Goal: Task Accomplishment & Management: Complete application form

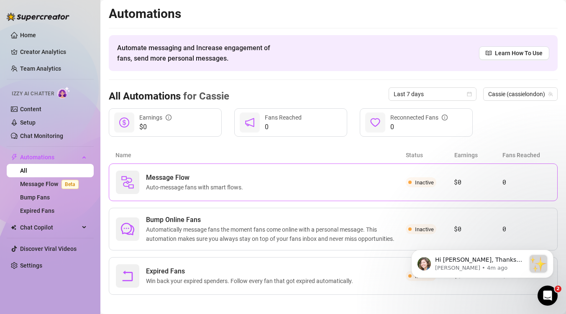
scroll to position [6, 0]
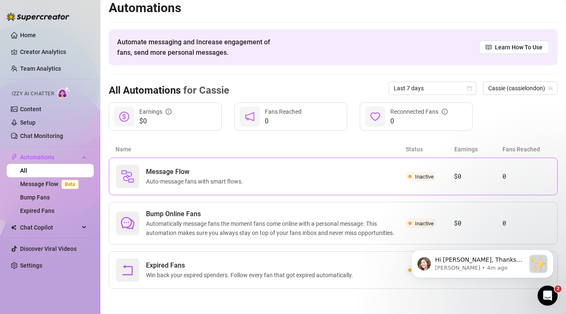
click at [267, 176] on div "Message Flow Auto-message fans with smart flows." at bounding box center [261, 176] width 290 height 23
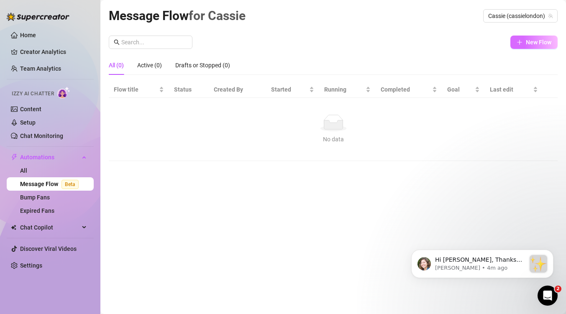
click at [533, 43] on span "New Flow" at bounding box center [539, 42] width 26 height 7
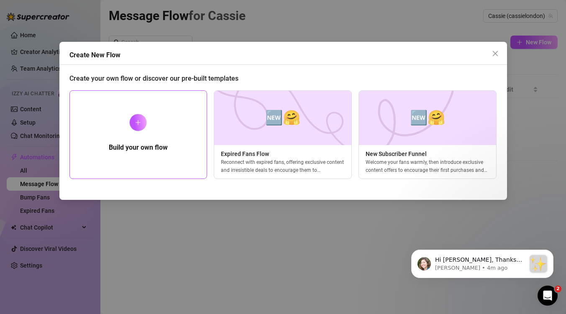
click at [163, 143] on h5 "Build your own flow" at bounding box center [138, 148] width 59 height 10
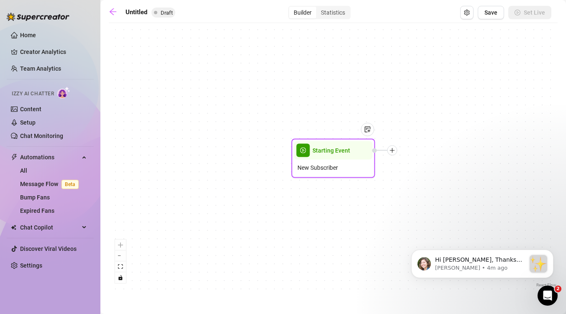
click at [348, 163] on div "New Subscriber" at bounding box center [333, 168] width 79 height 16
click at [368, 131] on img at bounding box center [367, 129] width 7 height 7
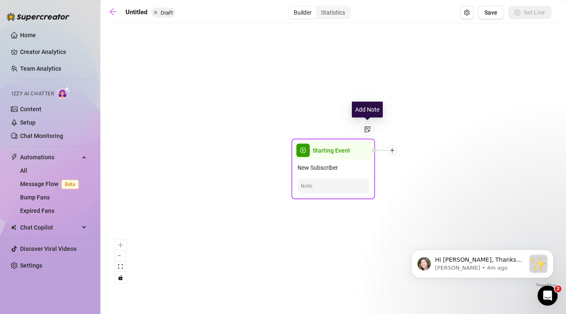
click at [368, 131] on img at bounding box center [367, 129] width 7 height 7
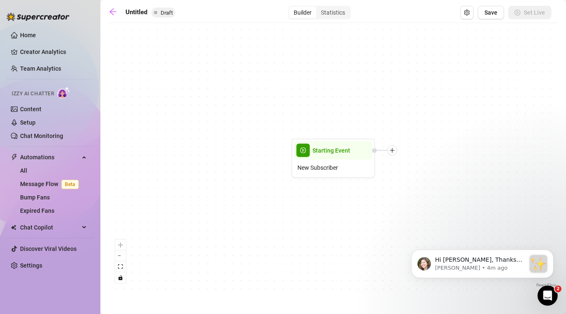
click at [189, 146] on div "Starting Event New Subscriber" at bounding box center [333, 158] width 449 height 262
click at [110, 10] on icon "arrow-left" at bounding box center [113, 12] width 8 height 8
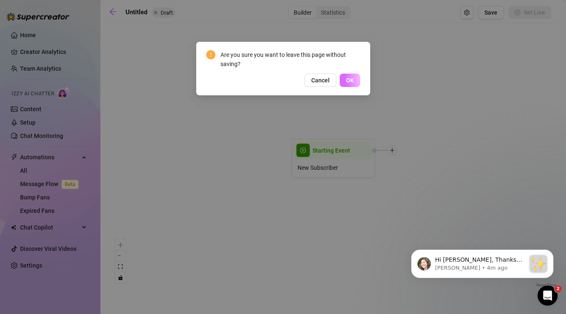
click at [353, 80] on span "OK" at bounding box center [350, 80] width 8 height 7
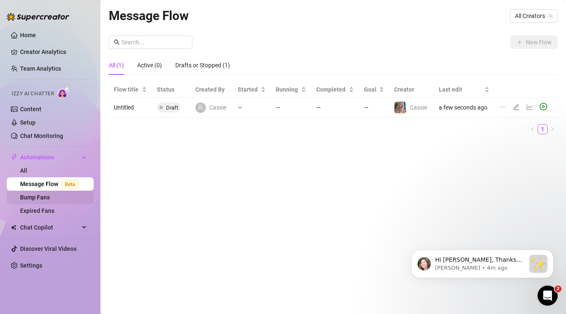
click at [44, 198] on link "Bump Fans" at bounding box center [35, 197] width 30 height 7
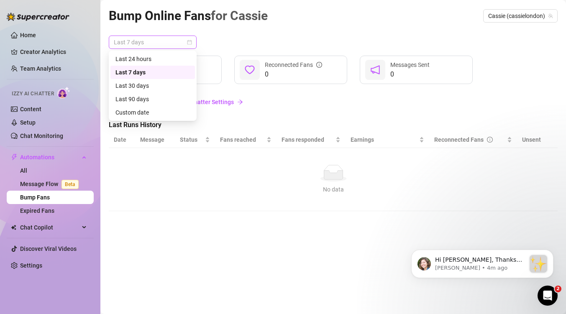
click at [182, 42] on span "Last 7 days" at bounding box center [153, 42] width 78 height 13
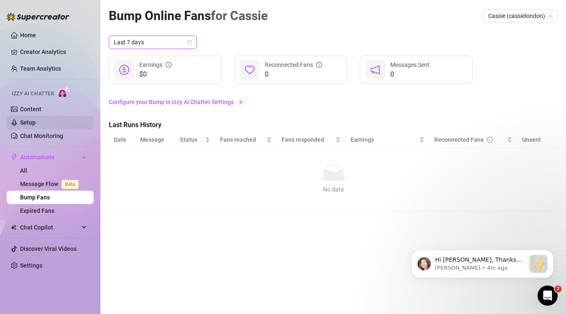
click at [36, 126] on link "Setup" at bounding box center [27, 122] width 15 height 7
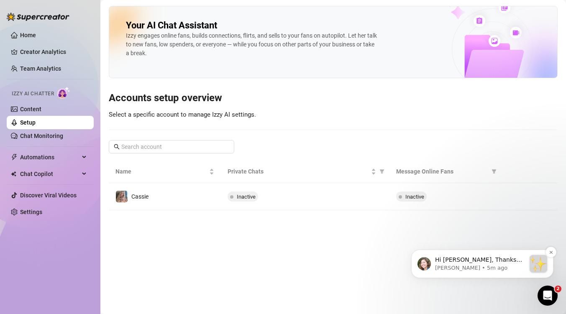
click at [477, 266] on p "[PERSON_NAME] • 5m ago" at bounding box center [480, 268] width 90 height 8
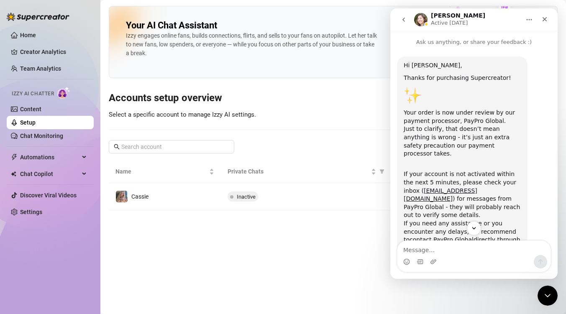
scroll to position [100, 0]
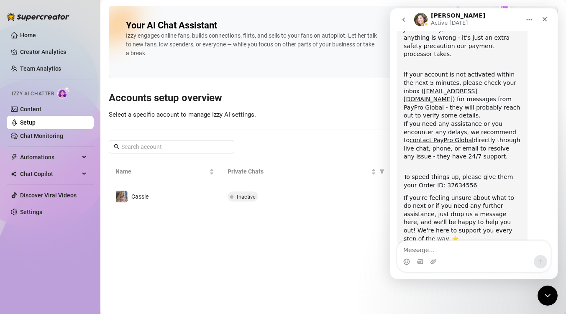
click at [430, 249] on textarea "Message…" at bounding box center [473, 248] width 153 height 14
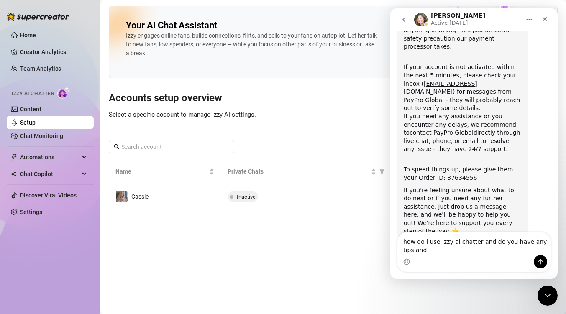
scroll to position [108, 0]
type textarea "how do i use izzy ai chatter and do you have any tips and tricks?"
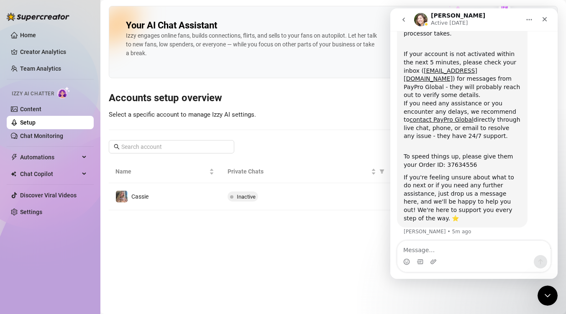
scroll to position [133, 0]
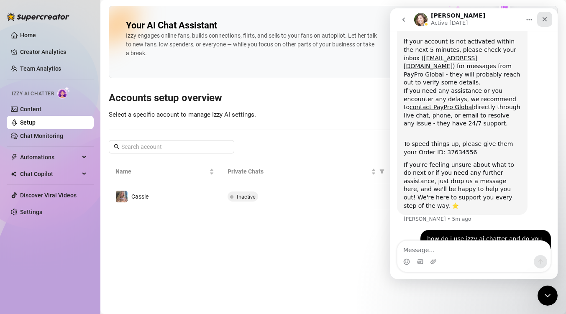
click at [549, 18] on div "Close" at bounding box center [544, 19] width 15 height 15
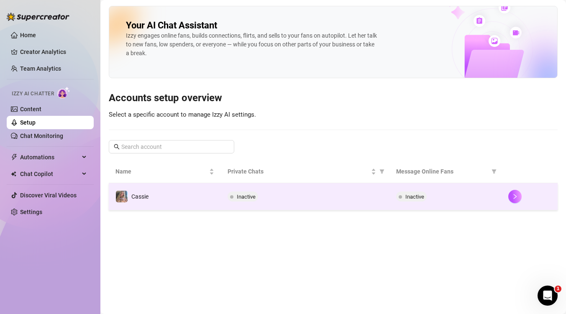
click at [413, 196] on span "Inactive" at bounding box center [414, 197] width 19 height 6
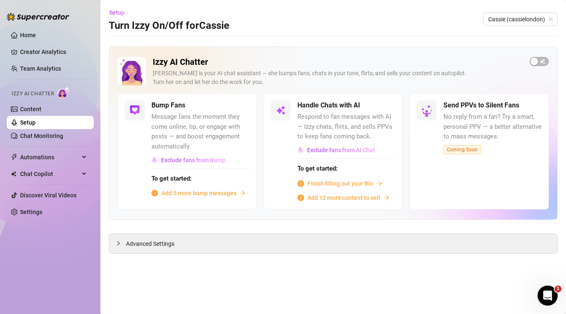
click at [217, 194] on span "Add 5 more bump messages" at bounding box center [198, 193] width 75 height 9
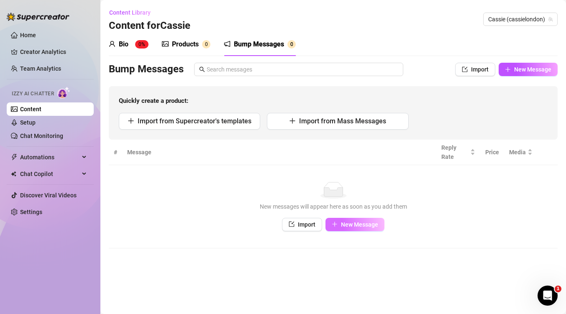
click at [362, 225] on span "New Message" at bounding box center [359, 224] width 37 height 7
type textarea "Type your message here..."
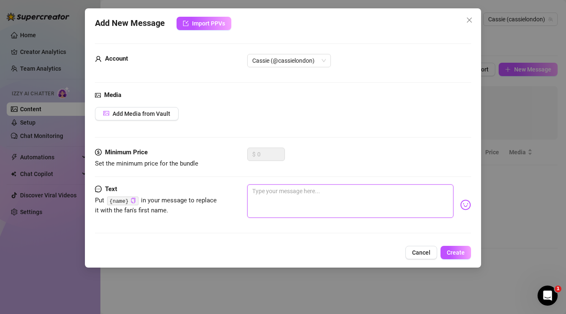
click at [284, 205] on textarea at bounding box center [350, 200] width 206 height 33
click at [199, 22] on span "Import PPVs" at bounding box center [208, 23] width 33 height 7
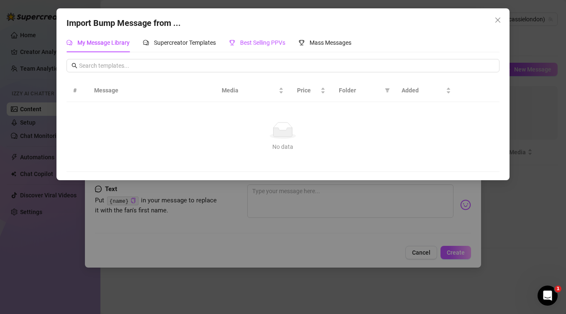
click at [253, 44] on span "Best Selling PPVs" at bounding box center [262, 42] width 45 height 7
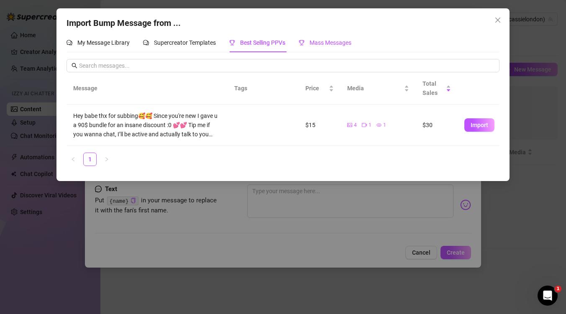
click at [337, 42] on span "Mass Messages" at bounding box center [330, 42] width 42 height 7
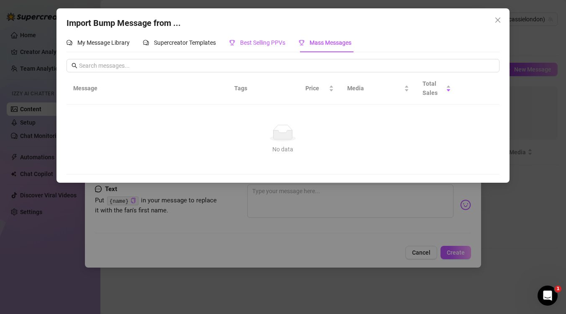
click at [273, 39] on span "Best Selling PPVs" at bounding box center [262, 42] width 45 height 7
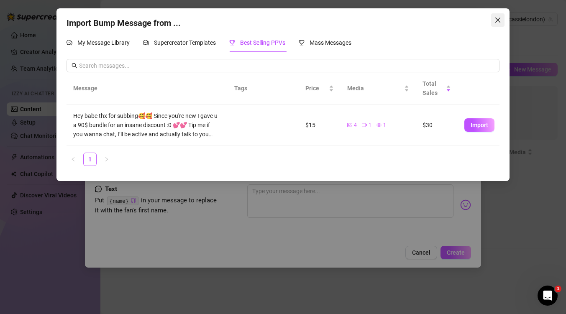
click at [498, 19] on icon "close" at bounding box center [497, 20] width 5 height 5
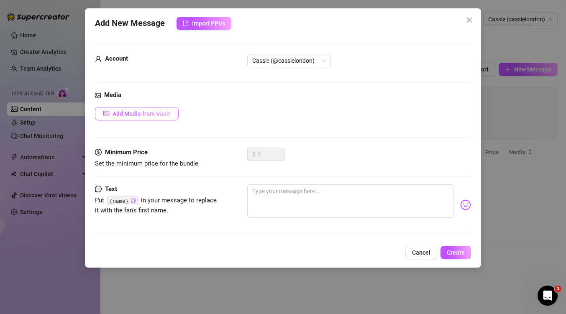
click at [143, 112] on span "Add Media from Vault" at bounding box center [141, 113] width 58 height 7
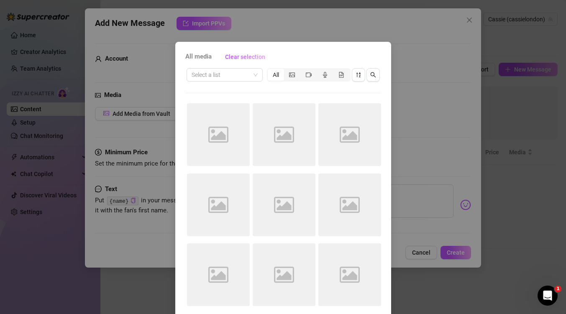
click at [425, 83] on div "All media Clear selection Select a list All Image placeholder Image placeholder…" at bounding box center [283, 157] width 566 height 314
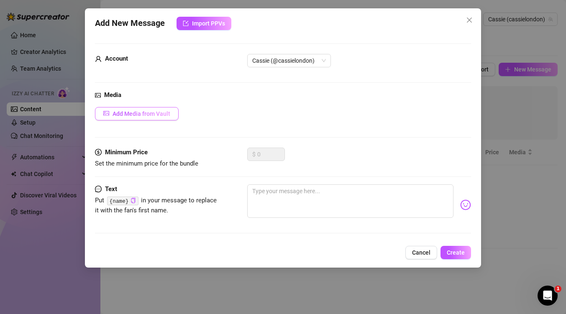
click at [128, 113] on span "Add Media from Vault" at bounding box center [141, 113] width 58 height 7
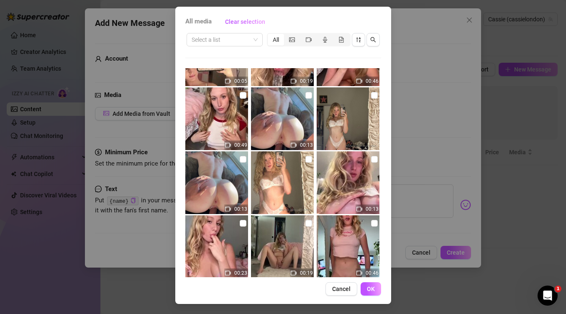
scroll to position [365, 0]
click at [276, 124] on img at bounding box center [282, 118] width 63 height 63
click at [310, 97] on input "checkbox" at bounding box center [308, 95] width 7 height 7
checkbox input "true"
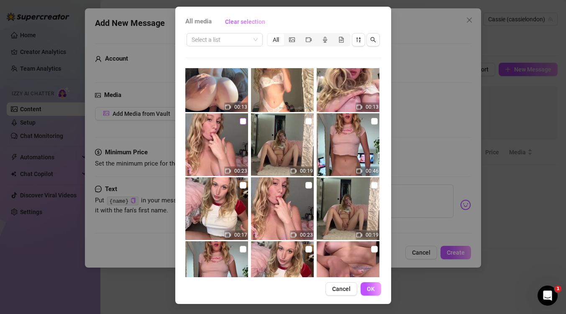
scroll to position [472, 0]
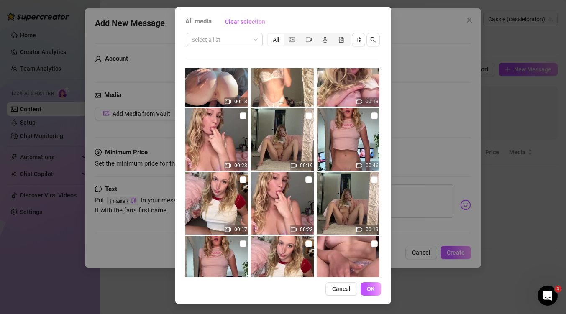
click at [246, 117] on img at bounding box center [216, 139] width 63 height 63
click at [245, 117] on input "checkbox" at bounding box center [243, 115] width 7 height 7
checkbox input "true"
click at [370, 289] on span "OK" at bounding box center [371, 289] width 8 height 7
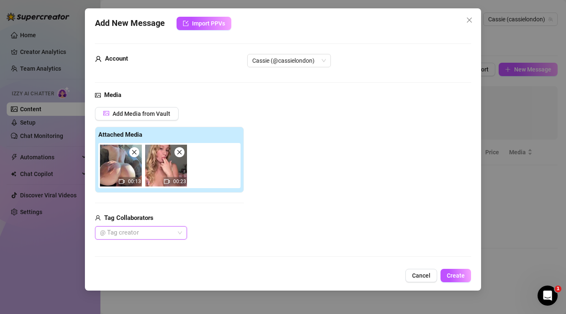
click at [165, 232] on div at bounding box center [137, 233] width 80 height 12
click at [161, 250] on div "Secret Agent Fat Cock" at bounding box center [141, 249] width 79 height 9
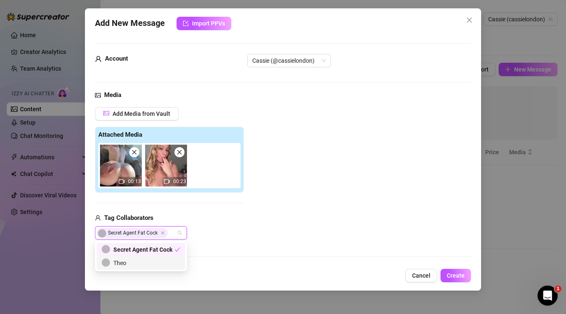
click at [161, 262] on div "Theo" at bounding box center [141, 262] width 79 height 9
click at [161, 261] on div "Theo" at bounding box center [154, 262] width 105 height 9
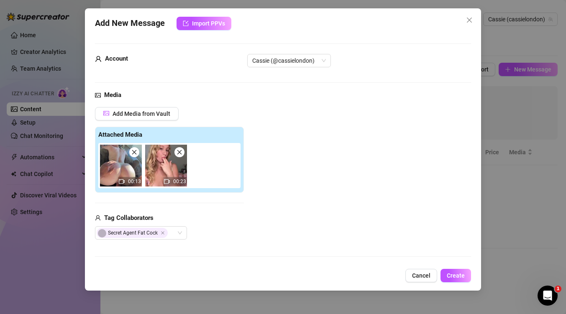
click at [229, 237] on div "Secret Agent Fat Cock" at bounding box center [169, 232] width 149 height 13
click at [453, 274] on span "Create" at bounding box center [456, 275] width 18 height 7
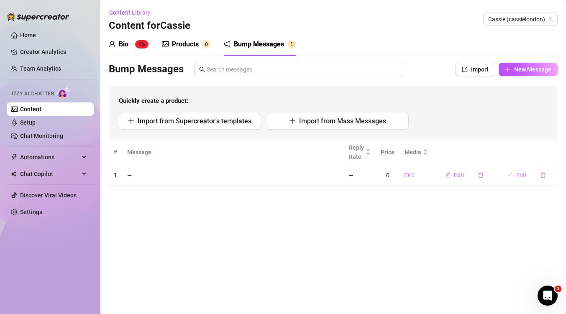
click at [517, 175] on span "Edit" at bounding box center [521, 175] width 10 height 7
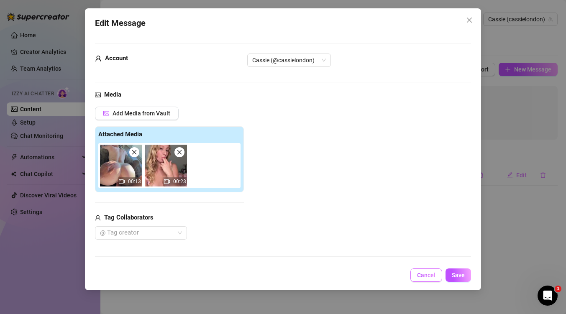
click at [428, 277] on span "Cancel" at bounding box center [426, 275] width 18 height 7
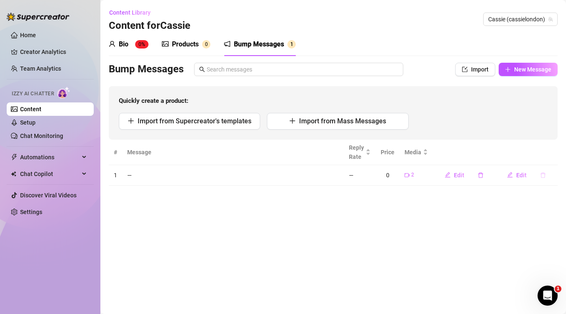
click at [546, 173] on button "button" at bounding box center [542, 174] width 19 height 13
click at [553, 156] on span "Yes" at bounding box center [551, 153] width 10 height 7
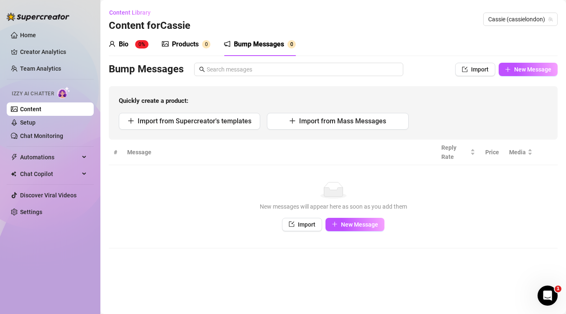
click at [553, 156] on th at bounding box center [552, 153] width 10 height 26
click at [356, 221] on span "New Message" at bounding box center [359, 224] width 37 height 7
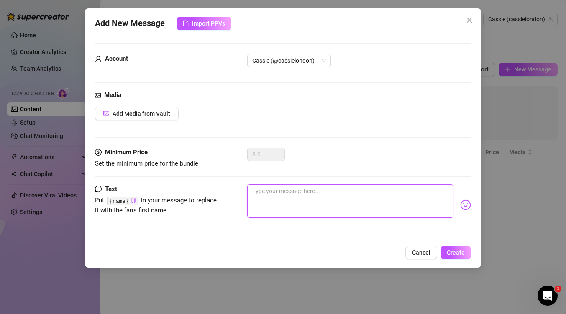
click at [264, 192] on textarea at bounding box center [350, 200] width 206 height 33
click at [277, 207] on textarea at bounding box center [350, 200] width 206 height 33
type textarea "H"
type textarea "He"
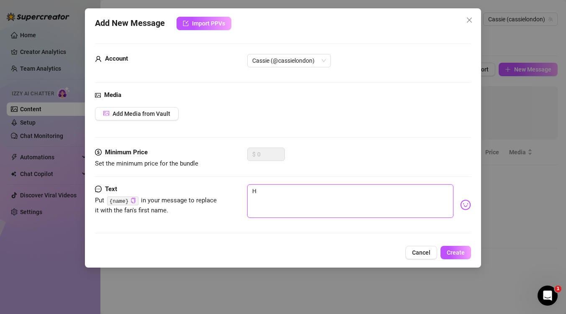
type textarea "He"
type textarea "Hey"
type textarea "Heyy"
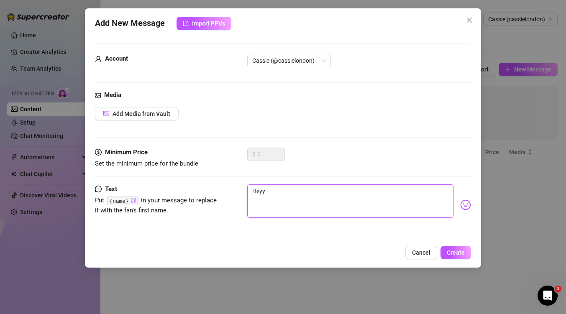
type textarea "Heyyy"
type textarea "Heyyy h"
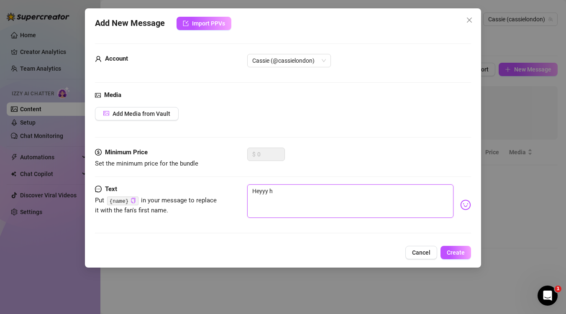
type textarea "Heyyy ha"
type textarea "Heyyy hav"
type textarea "Heyyy have"
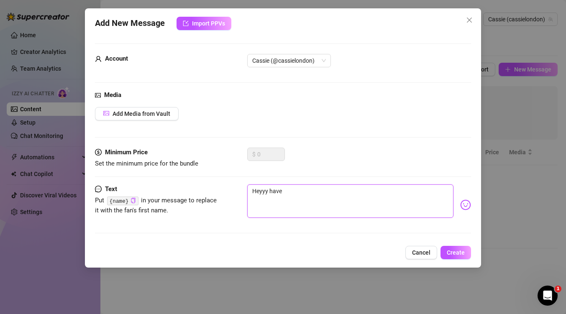
type textarea "Heyyy have"
type textarea "Heyyy have u"
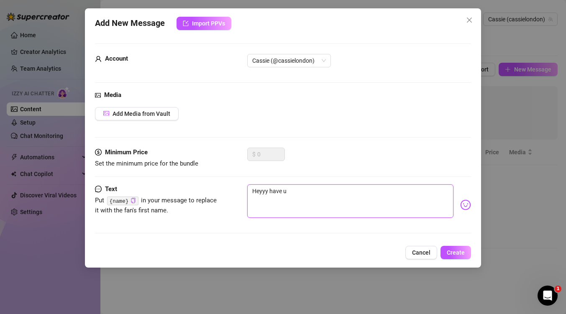
type textarea "Heyyy have u"
type textarea "Heyyy have u s"
type textarea "Heyyy have u se"
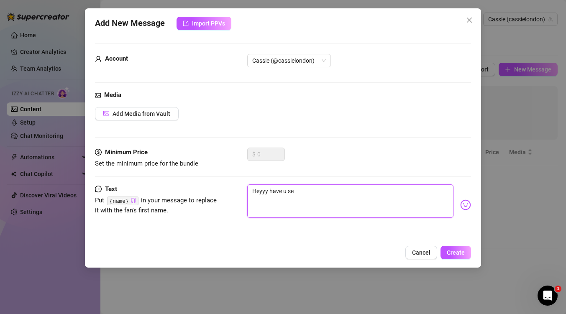
type textarea "Heyyy have u see"
type textarea "Heyyy have u seen"
type textarea "Heyyy have u seen m"
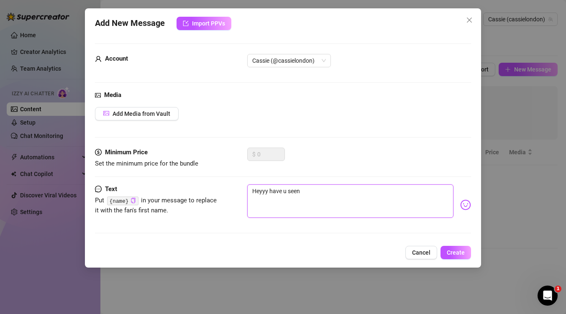
type textarea "Heyyy have u seen m"
type textarea "Heyyy have u seen my"
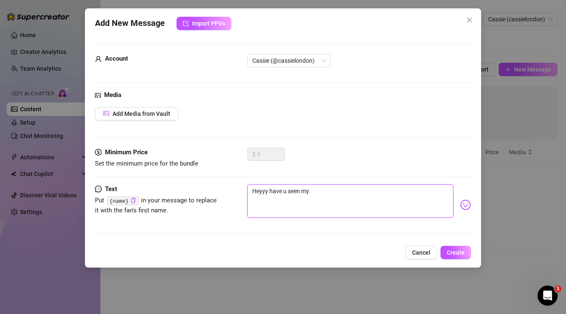
type textarea "Heyyy have u seen my v"
type textarea "Heyyy have u seen my vi"
type textarea "Heyyy have u seen my vid"
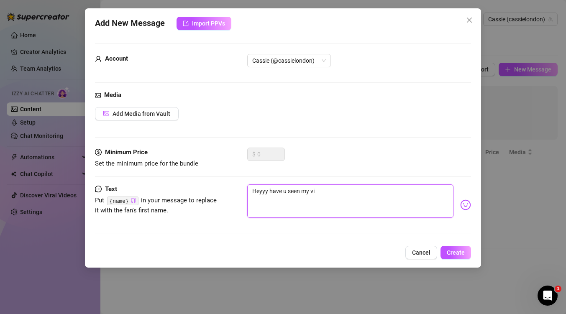
type textarea "Heyyy have u seen my vid"
type textarea "Heyyy have u seen my vide"
type textarea "Heyyy have u seen my vid"
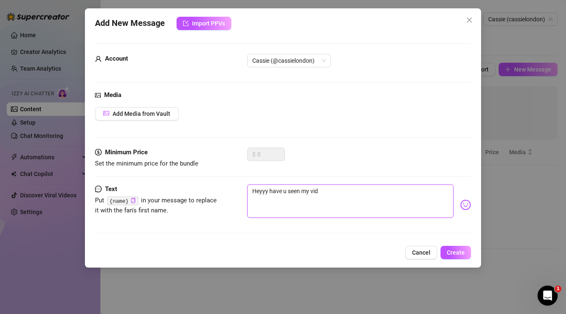
type textarea "Heyyy have u seen my vi"
type textarea "Heyyy have u seen my v"
type textarea "Heyyy have u seen my"
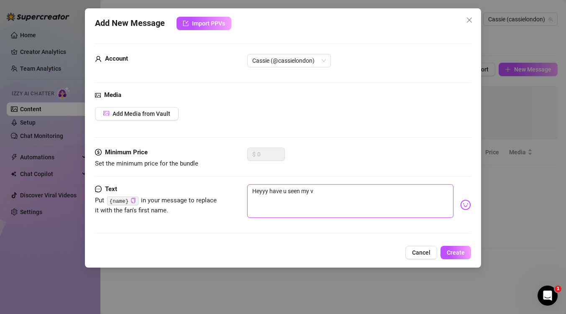
type textarea "Heyyy have u seen my"
type textarea "Heyyy have u seen m"
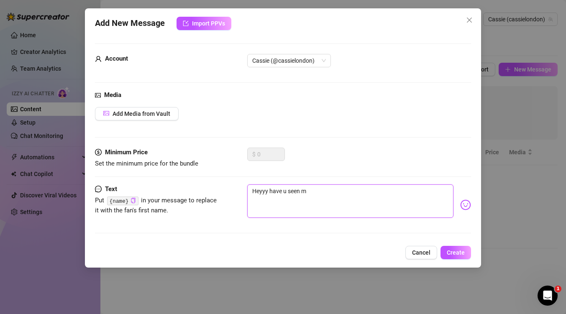
type textarea "Heyyy have u seen"
type textarea "Heyyy have u seen t"
type textarea "Heyyy have u seen th"
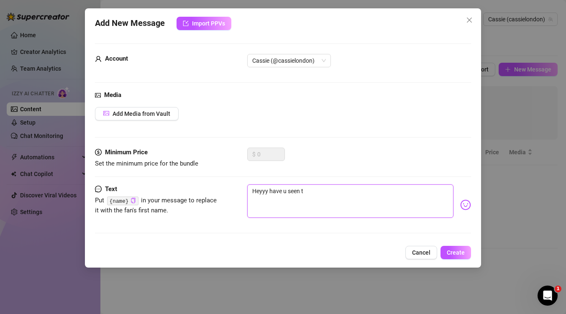
type textarea "Heyyy have u seen th"
type textarea "Heyyy have u seen the"
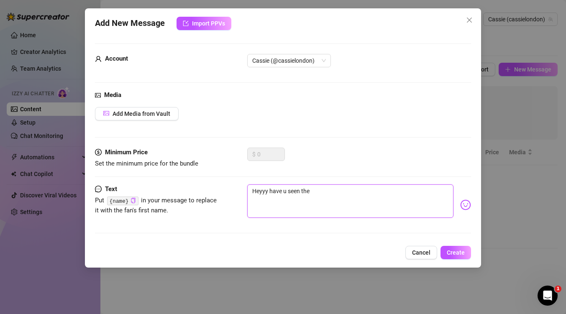
type textarea "Heyyy have u seen the v"
type textarea "Heyyy have u seen the vi"
type textarea "Heyyy have u seen the vid"
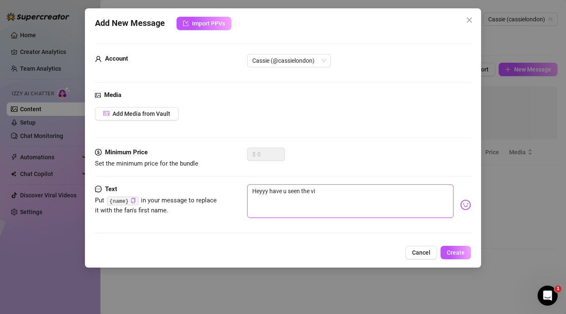
type textarea "Heyyy have u seen the vid"
type textarea "Heyyy have u seen the vide"
type textarea "Heyyy have u seen the video"
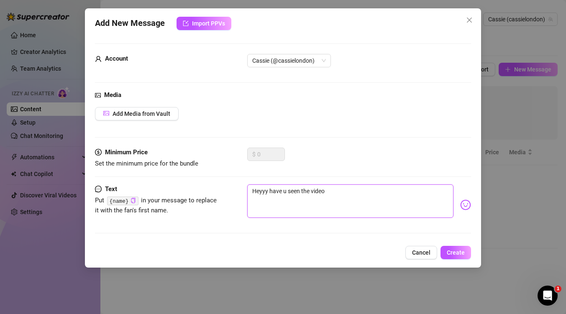
type textarea "Heyyy have u seen the video"
type textarea "Heyyy have u seen the video w"
type textarea "Heyyy have u seen the video wh"
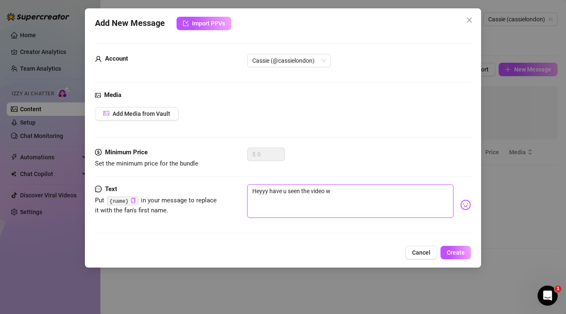
type textarea "Heyyy have u seen the video wh"
type textarea "Heyyy have u seen the video whe"
type textarea "Heyyy have u seen the video wher"
type textarea "Heyyy have u seen the video where"
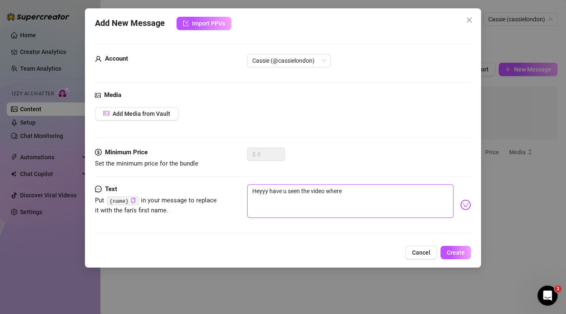
type textarea "Heyyy have u seen the video where"
type textarea "Heyyy have u seen the video where i"
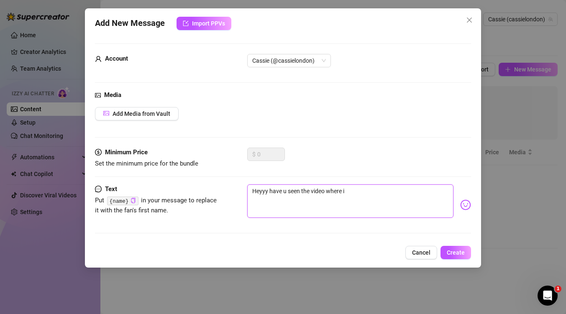
type textarea "Heyyy have u seen the video where i"
type textarea "Heyyy have u seen the video where i g"
type textarea "Heyyy have u seen the video where i ge"
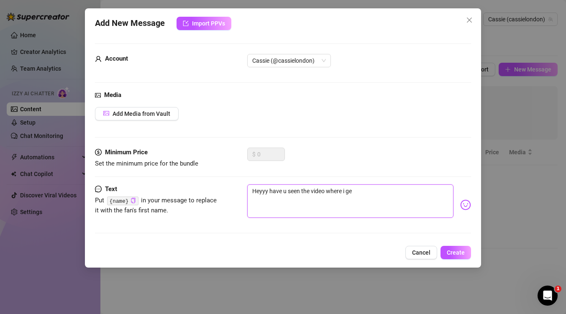
type textarea "Heyyy have u seen the video where i get"
type textarea "Heyyy have u seen the video where i get s"
type textarea "Heyyy have u seen the video where i get st"
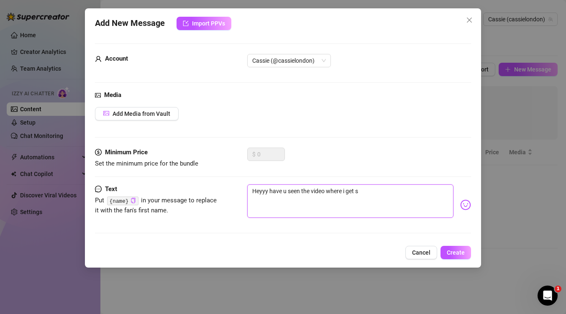
type textarea "Heyyy have u seen the video where i get st"
type textarea "Heyyy have u seen the video where i get str"
type textarea "Heyyy have u seen the video where i get stre"
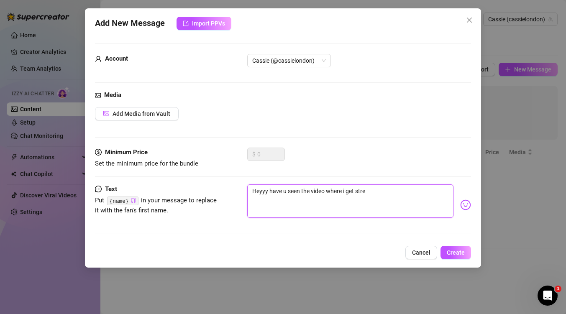
type textarea "Heyyy have u seen the video where i get stret"
type textarea "Heyyy have u seen the video where i get stretc"
type textarea "Heyyy have u seen the video where i get stretch"
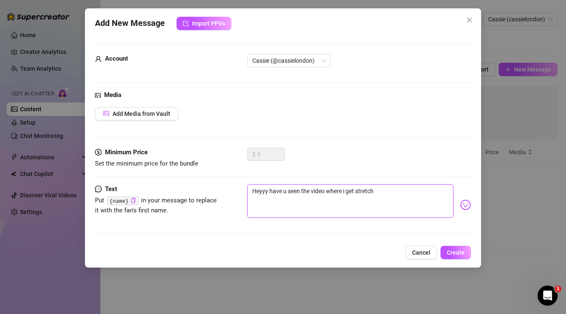
type textarea "Heyyy have u seen the video where i get stretche"
type textarea "Heyyy have u seen the video where i get stretched"
type textarea "Heyyy have u seen the video where i get stretched?"
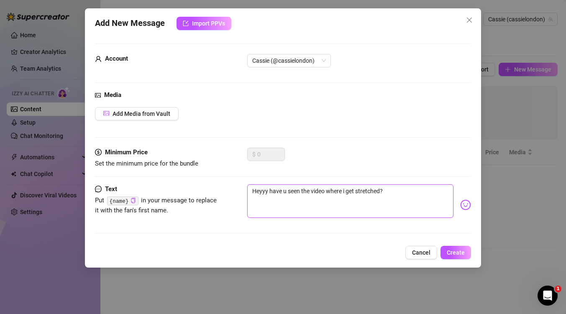
type textarea "Heyyy have u seen the video where i get stretched??"
type textarea "Heyyy have u seen the video where i get stretched???"
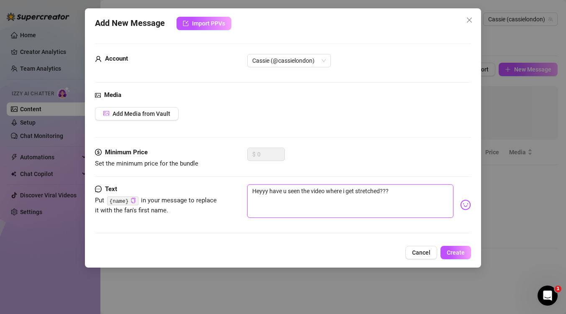
type textarea "Heyyy have u seen the video where i get stretched???"
type textarea "Heyyy have u seen the video where i get stretched??? i"
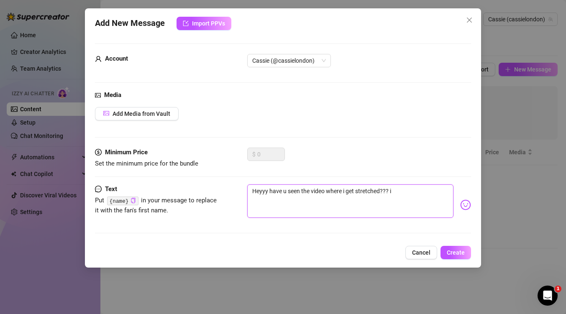
type textarea "Heyyy have u seen the video where i get stretched??? i w"
type textarea "Heyyy have u seen the video where i get stretched??? i [GEOGRAPHIC_DATA]"
type textarea "Heyyy have u seen the video where i get stretched??? i wis"
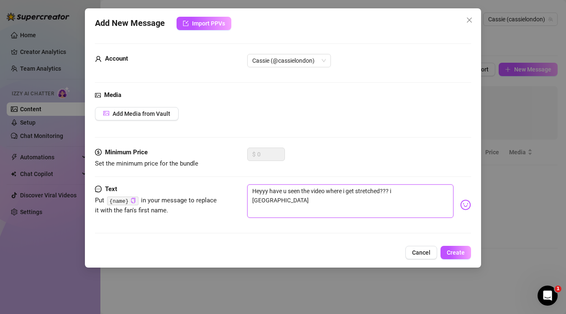
type textarea "Heyyy have u seen the video where i get stretched??? i wis"
type textarea "Heyyy have u seen the video where i get stretched??? i wish"
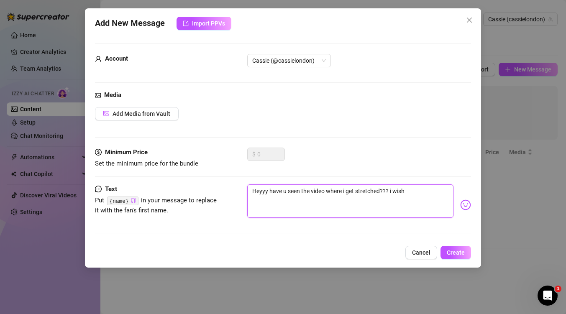
type textarea "Heyyy have u seen the video where i get stretched??? i wish w"
type textarea "Heyyy have u seen the video where i get stretched??? i wish we"
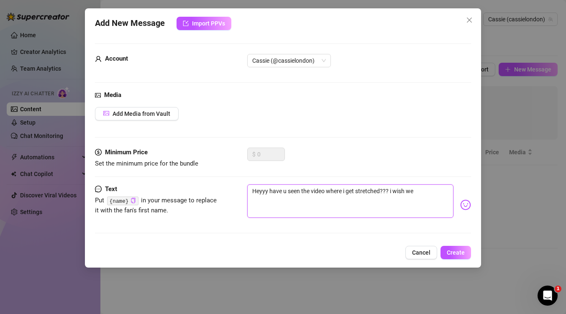
type textarea "Heyyy have u seen the video where i get stretched??? i wish we"
type textarea "Heyyy have u seen the video where i get stretched??? i wish we m"
type textarea "Heyyy have u seen the video where i get stretched??? i wish we ma"
type textarea "Heyyy have u seen the video where i get stretched??? i wish we mad"
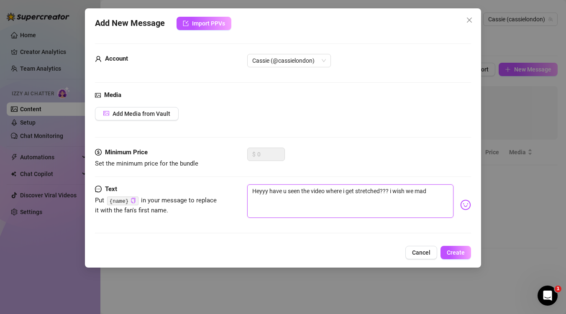
type textarea "Heyyy have u seen the video where i get stretched??? i wish we made"
type textarea "Heyyy have u seen the video where i get stretched??? i wish we made t"
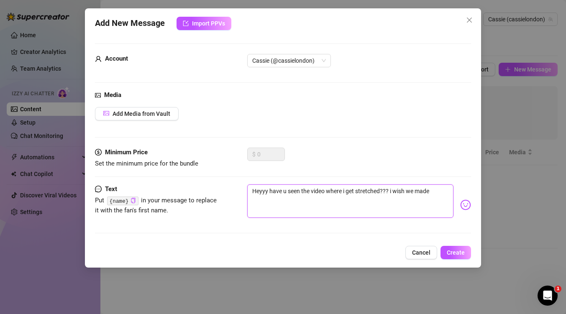
type textarea "Heyyy have u seen the video where i get stretched??? i wish we made t"
type textarea "Heyyy have u seen the video where i get stretched??? i wish we made th"
type textarea "Heyyy have u seen the video where i get stretched??? i wish we made tha"
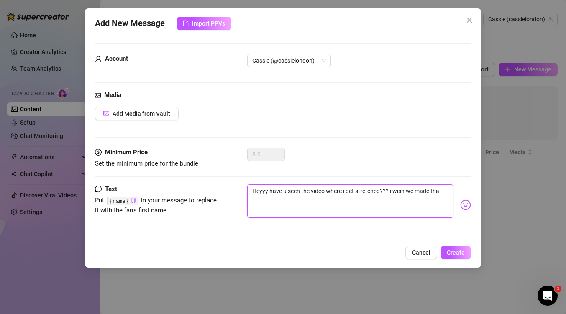
type textarea "Heyyy have u seen the video where i get stretched??? i wish we made that"
type textarea "Heyyy have u seen the video where i get stretched??? i wish we made that v"
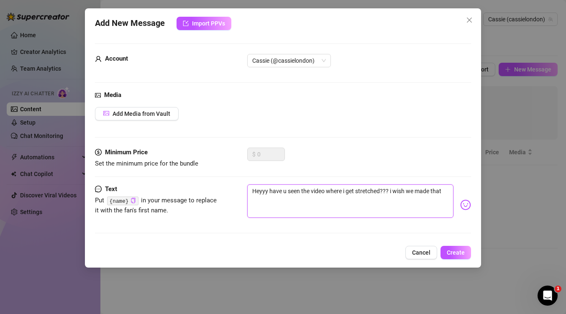
type textarea "Heyyy have u seen the video where i get stretched??? i wish we made that v"
type textarea "Heyyy have u seen the video where i get stretched??? i wish we made that vi"
type textarea "Heyyy have u seen the video where i get stretched??? i wish we made that vid"
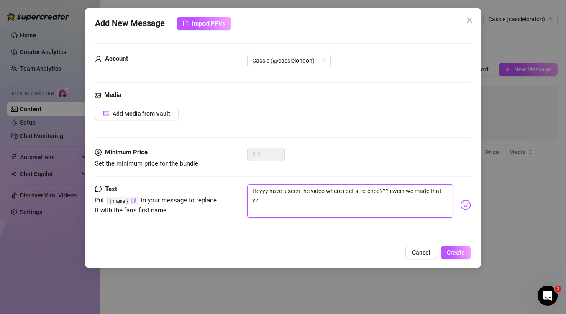
type textarea "Heyyy have u seen the video where i get stretched??? i wish we made that vide"
type textarea "Heyyy have u seen the video where i get stretched??? i wish we made that video"
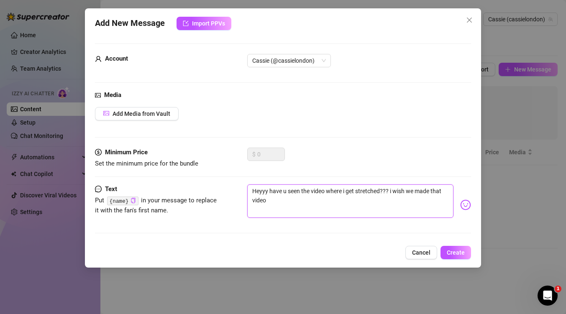
type textarea "Heyyy have u seen the video where i get stretched??? i wish we made that video"
type textarea "Heyyy have u seen the video where i get stretched??? i wish we made that video d"
type textarea "Heyyy have u seen the video where i get stretched??? i wish we made that video …"
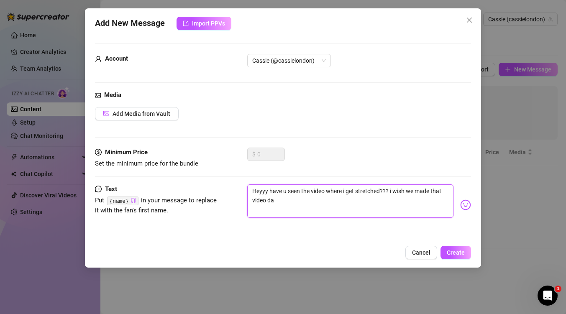
type textarea "Heyyy have u seen the video where i get stretched??? i wish we made that video …"
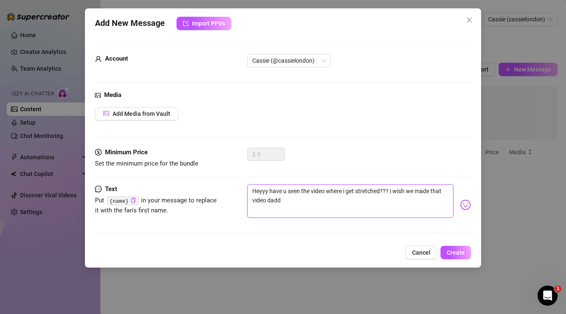
type textarea "Heyyy have u seen the video where i get stretched??? i wish we made that video …"
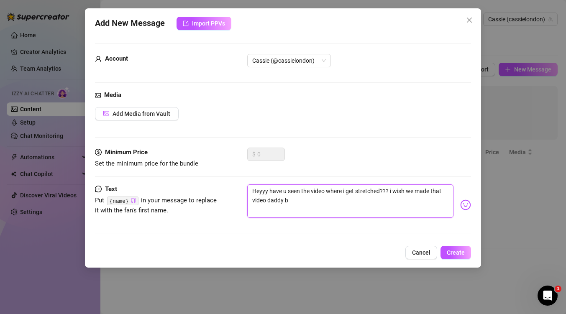
type textarea "Heyyy have u seen the video where i get stretched??? i wish we made that video …"
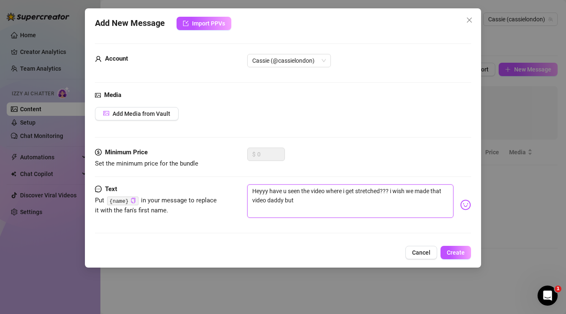
type textarea "Heyyy have u seen the video where i get stretched??? i wish we made that video …"
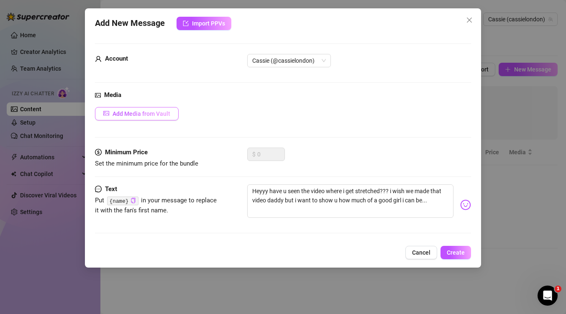
click at [155, 116] on span "Add Media from Vault" at bounding box center [141, 113] width 58 height 7
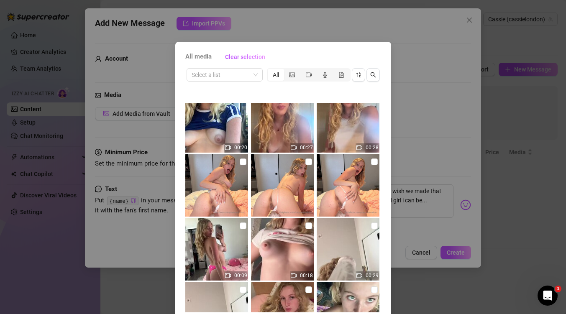
scroll to position [266, 0]
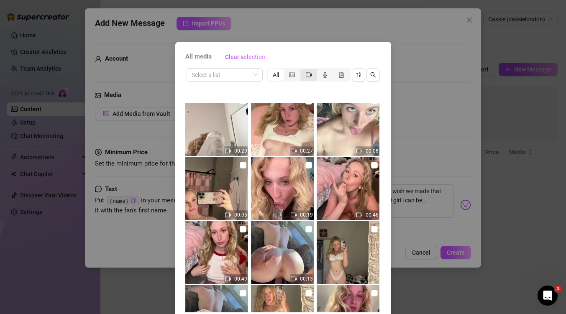
click at [308, 78] on div "segmented control" at bounding box center [308, 75] width 16 height 12
click at [302, 70] on input "segmented control" at bounding box center [302, 70] width 0 height 0
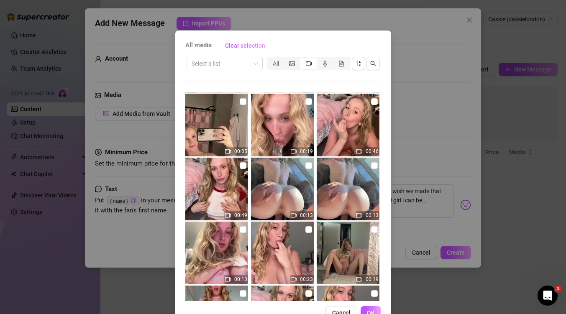
scroll to position [259, 0]
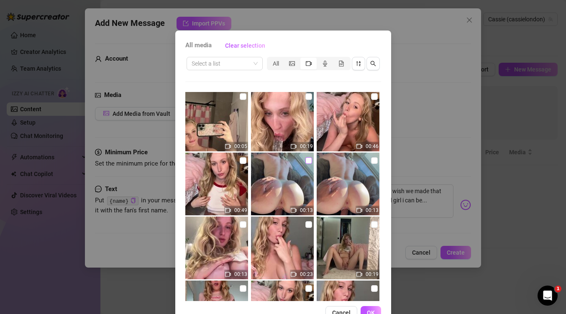
click at [309, 161] on input "checkbox" at bounding box center [308, 160] width 7 height 7
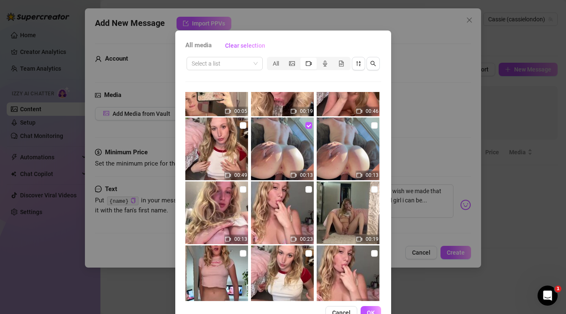
scroll to position [295, 0]
click at [309, 187] on input "checkbox" at bounding box center [308, 189] width 7 height 7
click at [373, 311] on span "OK" at bounding box center [371, 312] width 8 height 7
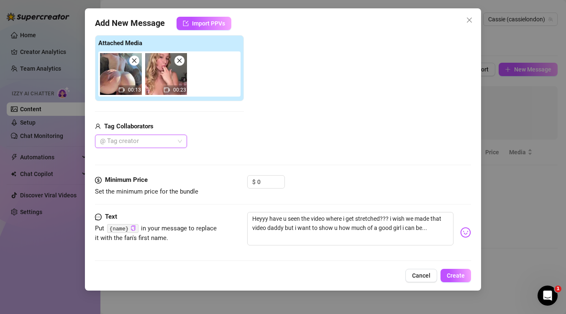
scroll to position [96, 0]
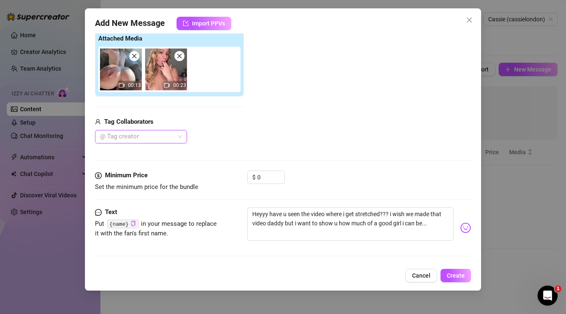
click at [148, 132] on div at bounding box center [137, 137] width 80 height 12
click at [153, 154] on div "Secret Agent Fat Cock" at bounding box center [141, 153] width 79 height 9
click at [265, 151] on div "Media Add Media from Vault Attached Media 00:13 00:23 Tag Collaborators Secret …" at bounding box center [283, 82] width 376 height 176
click at [264, 176] on input "0" at bounding box center [270, 177] width 27 height 13
click at [441, 225] on textarea "Heyyy have u seen the video where i get stretched??? i wish we made that video …" at bounding box center [350, 223] width 206 height 33
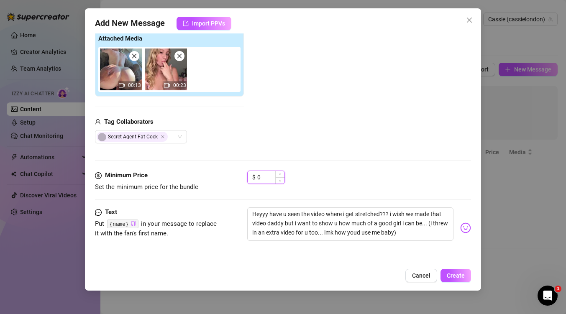
click at [269, 175] on input "0" at bounding box center [270, 177] width 27 height 13
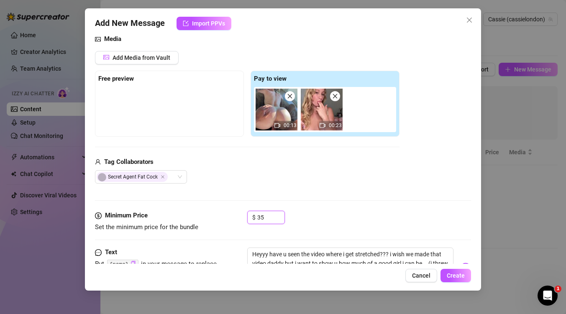
scroll to position [73, 0]
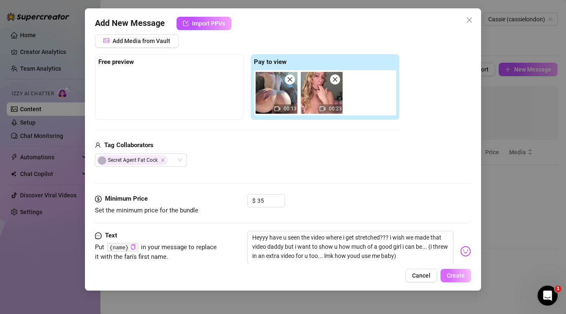
click at [465, 274] on button "Create" at bounding box center [455, 275] width 31 height 13
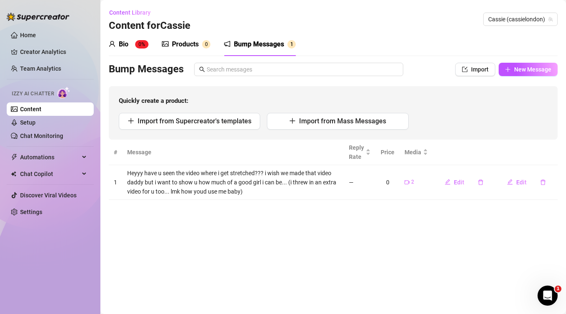
click at [143, 43] on sup "0%" at bounding box center [141, 44] width 13 height 8
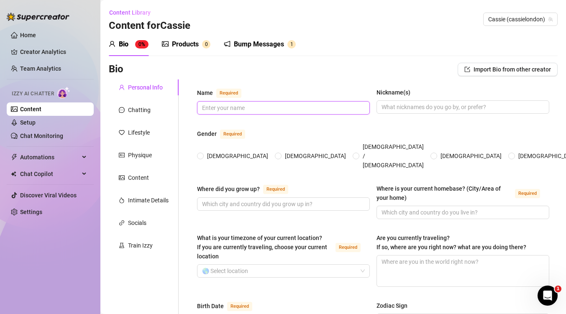
click at [232, 107] on input "Name Required" at bounding box center [282, 107] width 161 height 9
click at [204, 143] on div "[DEMOGRAPHIC_DATA] [DEMOGRAPHIC_DATA] [DEMOGRAPHIC_DATA] / [DEMOGRAPHIC_DATA] […" at bounding box center [373, 156] width 352 height 28
click at [208, 151] on span "[DEMOGRAPHIC_DATA]" at bounding box center [238, 155] width 68 height 9
click at [202, 154] on input "[DEMOGRAPHIC_DATA]" at bounding box center [200, 156] width 3 height 5
click at [410, 107] on input "Nickname(s)" at bounding box center [461, 106] width 161 height 9
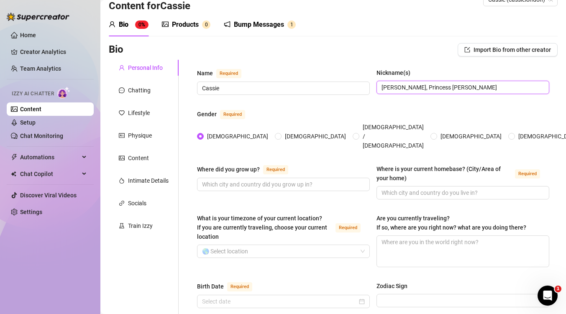
scroll to position [20, 0]
click at [288, 179] on input "Where did you grow up? Required" at bounding box center [282, 183] width 161 height 9
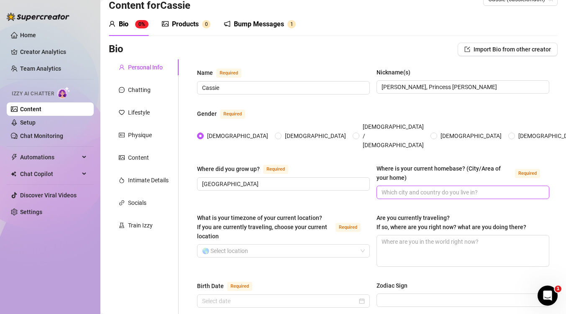
click at [401, 188] on input "Where is your current homebase? (City/Area of your home) Required" at bounding box center [461, 192] width 161 height 9
click at [278, 245] on input "What is your timezone of your current location? If you are currently traveling,…" at bounding box center [279, 251] width 155 height 13
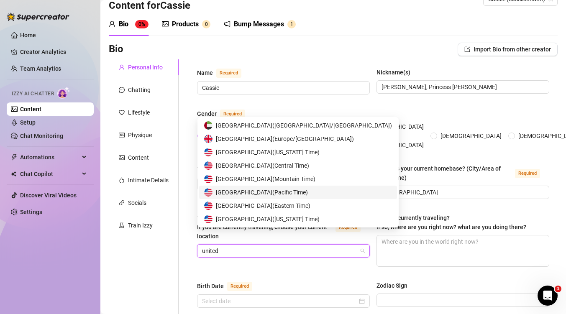
click at [299, 193] on span "United States of America ( Pacific Time )" at bounding box center [262, 192] width 92 height 9
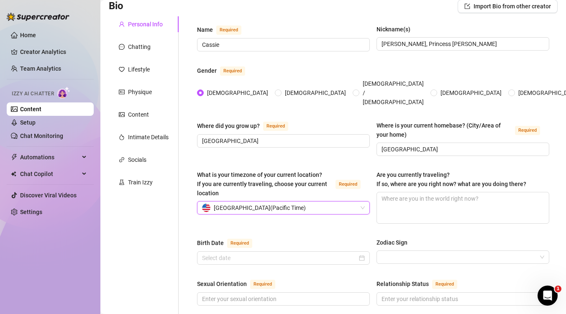
scroll to position [64, 0]
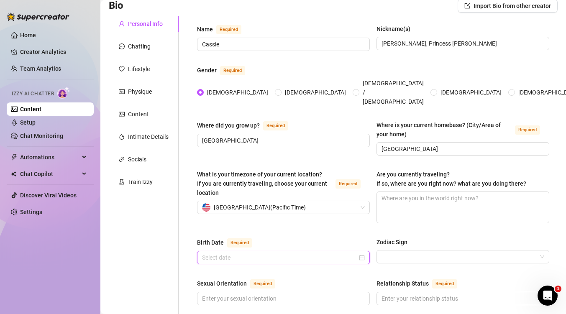
click at [285, 253] on input "Birth Date Required" at bounding box center [279, 257] width 155 height 9
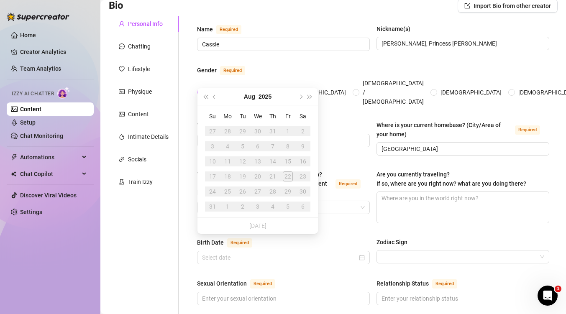
click at [257, 95] on div "[DATE]" at bounding box center [258, 96] width 76 height 17
click at [261, 97] on button "2025" at bounding box center [264, 96] width 13 height 17
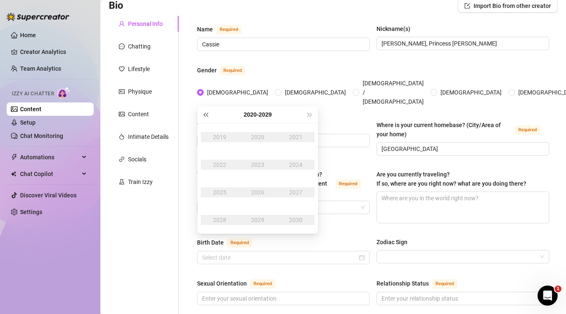
click at [204, 115] on span "Last year (Control + left)" at bounding box center [205, 114] width 4 height 4
click at [207, 117] on button "Last year (Control + left)" at bounding box center [205, 114] width 9 height 17
click at [261, 165] on div "2003" at bounding box center [257, 165] width 25 height 10
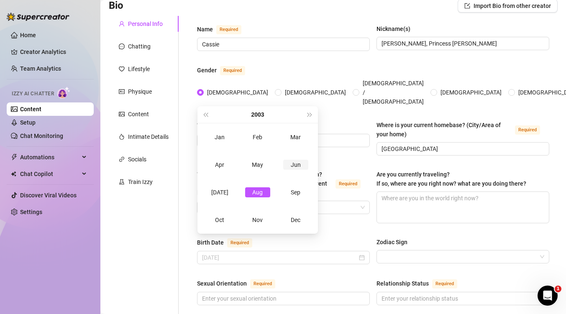
click at [294, 164] on div "Jun" at bounding box center [295, 165] width 25 height 10
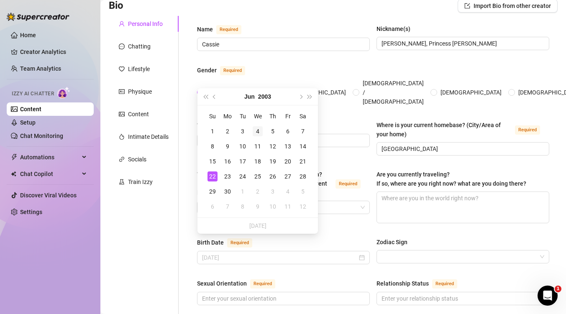
click at [258, 132] on div "4" at bounding box center [258, 131] width 10 height 10
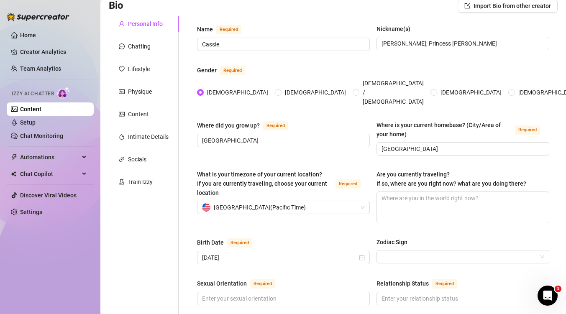
scroll to position [105, 0]
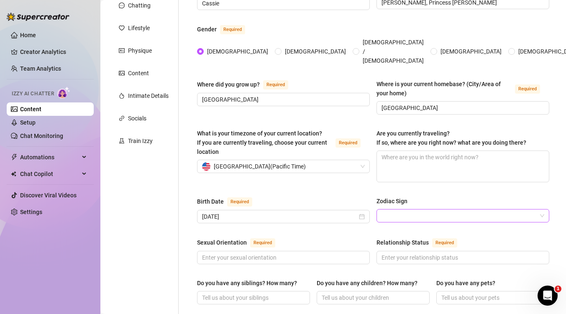
click at [393, 209] on input "Zodiac Sign" at bounding box center [458, 215] width 155 height 13
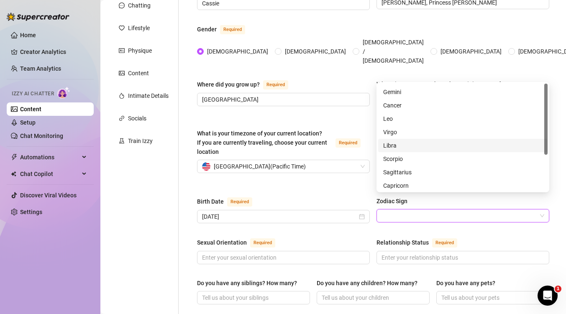
scroll to position [0, 0]
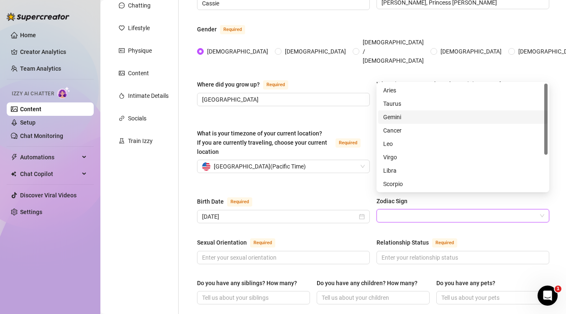
click at [396, 115] on div "Gemini" at bounding box center [462, 116] width 159 height 9
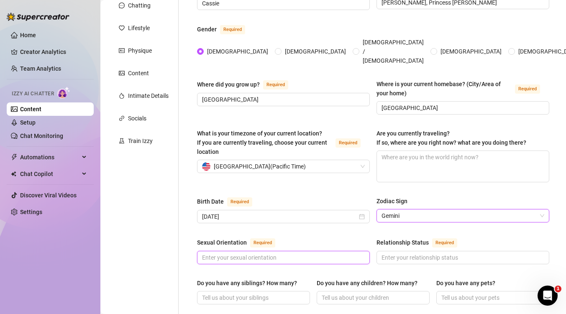
click at [282, 253] on input "Sexual Orientation Required" at bounding box center [282, 257] width 161 height 9
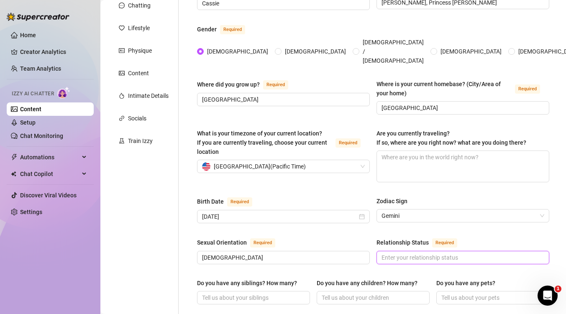
click at [442, 253] on input "Relationship Status Required" at bounding box center [461, 257] width 161 height 9
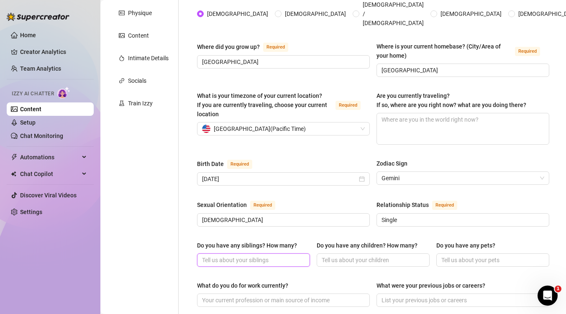
click at [268, 255] on input "Do you have any siblings? How many?" at bounding box center [252, 259] width 101 height 9
click at [396, 215] on input "Single" at bounding box center [461, 219] width 161 height 9
click at [260, 255] on input "Do you have any siblings? How many?" at bounding box center [252, 259] width 101 height 9
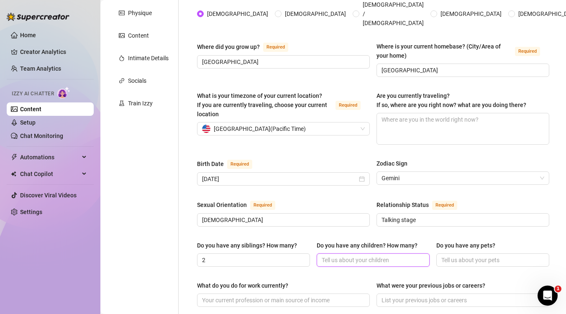
click at [366, 255] on input "Do you have any children? How many?" at bounding box center [372, 259] width 101 height 9
click at [458, 255] on input "Do you have any pets?" at bounding box center [491, 259] width 101 height 9
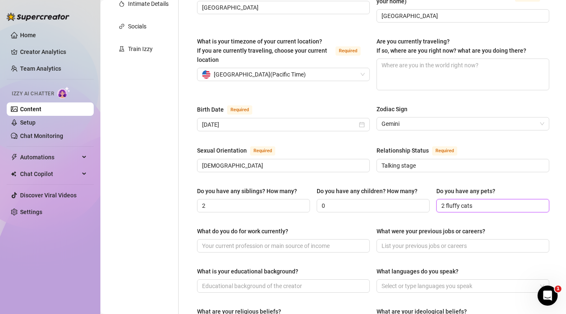
scroll to position [207, 0]
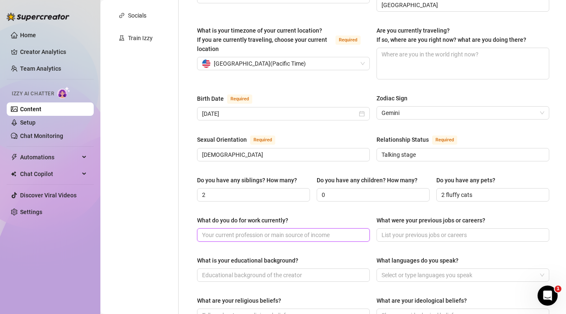
click at [352, 230] on input "What do you do for work currently?" at bounding box center [282, 234] width 161 height 9
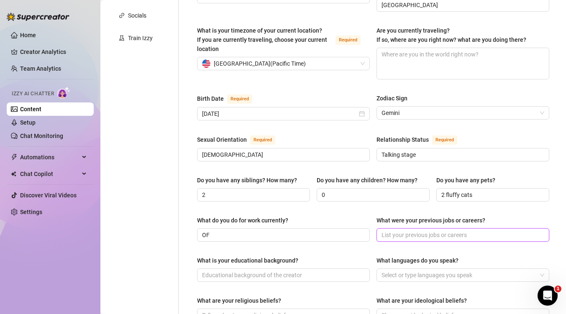
click at [454, 230] on input "What were your previous jobs or careers?" at bounding box center [461, 234] width 161 height 9
click at [388, 230] on input "Server at [GEOGRAPHIC_DATA]," at bounding box center [461, 234] width 161 height 9
click at [443, 227] on div "What do you do for work currently? OF What were your previous jobs or careers? …" at bounding box center [373, 232] width 352 height 33
click at [441, 230] on input "Hostess at [GEOGRAPHIC_DATA]," at bounding box center [461, 234] width 161 height 9
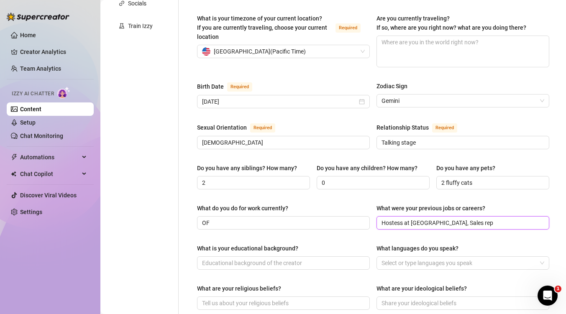
scroll to position [223, 0]
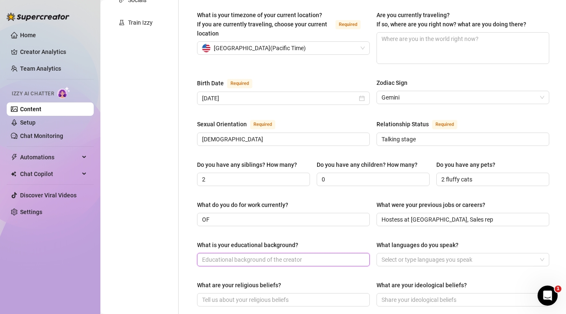
click at [353, 255] on input "What is your educational background?" at bounding box center [282, 259] width 161 height 9
click at [478, 215] on input "Hostess at [GEOGRAPHIC_DATA], Sales rep" at bounding box center [461, 219] width 161 height 9
click at [337, 255] on input "What is your educational background?" at bounding box center [282, 259] width 161 height 9
click at [437, 254] on div at bounding box center [458, 260] width 161 height 12
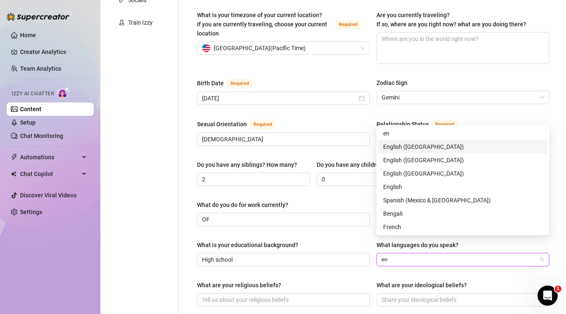
click at [411, 148] on div "English ([GEOGRAPHIC_DATA])" at bounding box center [462, 146] width 159 height 9
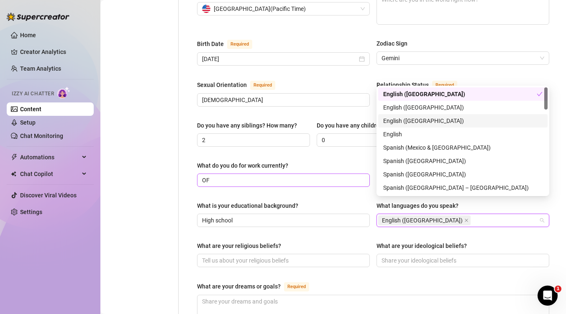
scroll to position [270, 0]
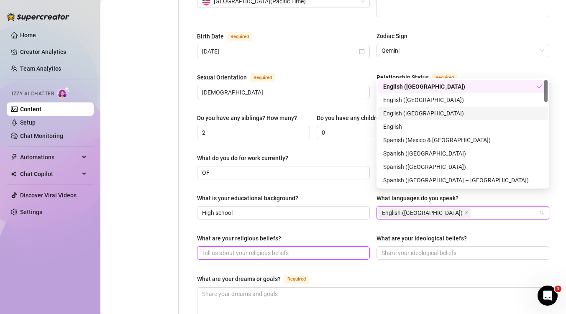
click at [311, 248] on input "What are your religious beliefs?" at bounding box center [282, 252] width 161 height 9
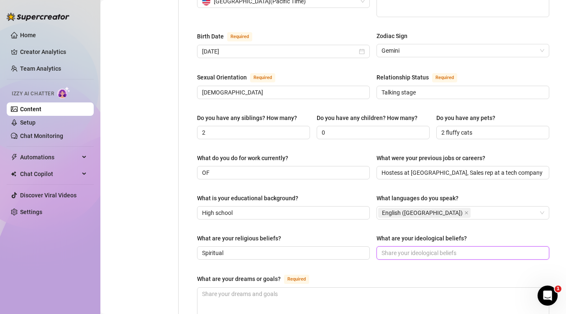
click at [406, 248] on input "What are your ideological beliefs?" at bounding box center [461, 252] width 161 height 9
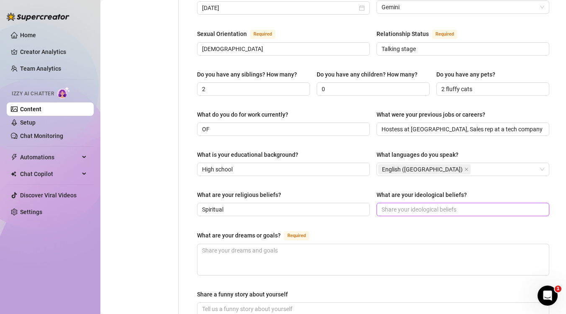
scroll to position [346, 0]
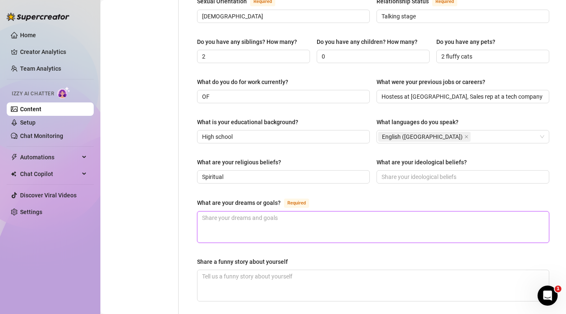
click at [304, 213] on textarea "What are your dreams or goals? Required" at bounding box center [372, 227] width 351 height 31
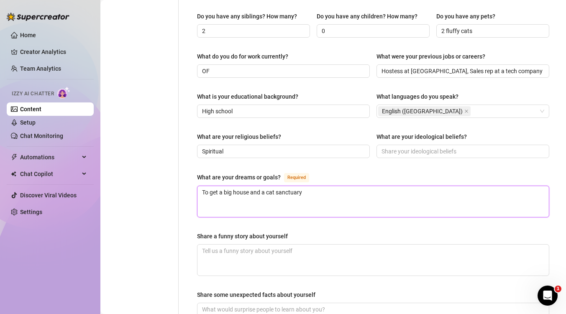
scroll to position [406, 0]
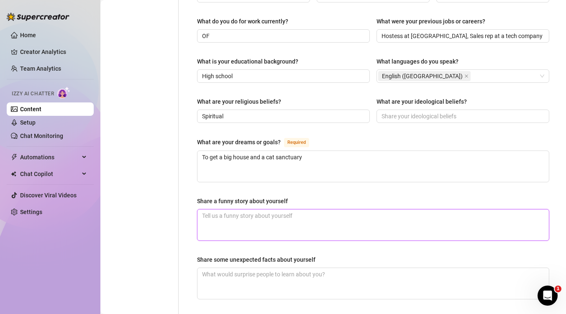
click at [258, 209] on textarea "Share a funny story about yourself" at bounding box center [372, 224] width 351 height 31
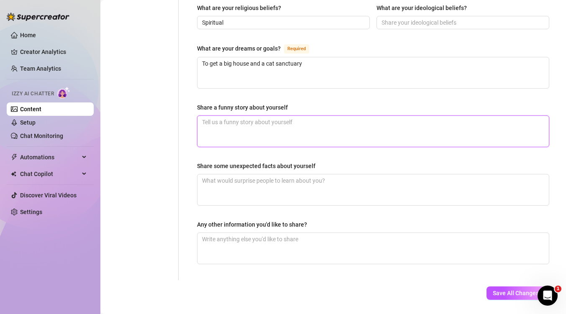
scroll to position [509, 0]
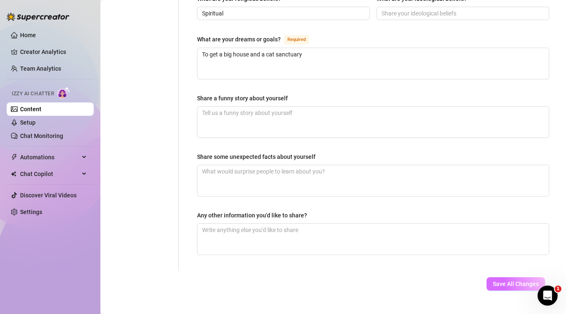
click at [513, 281] on span "Save All Changes" at bounding box center [516, 284] width 46 height 7
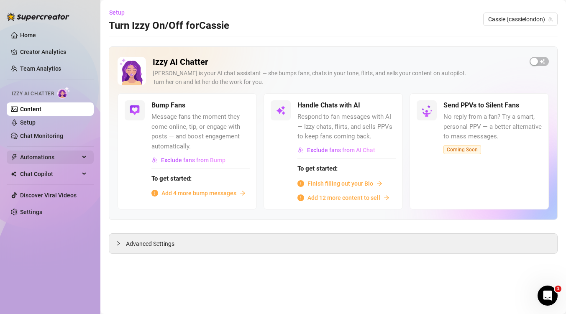
click at [54, 163] on span "Automations" at bounding box center [49, 157] width 59 height 13
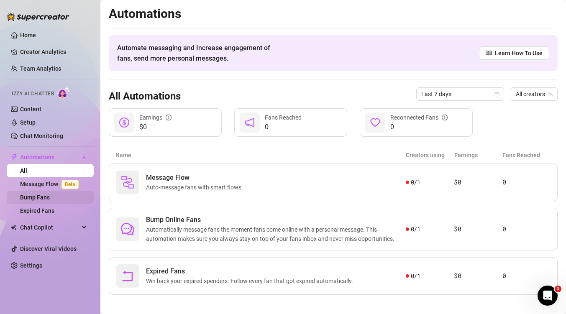
click at [50, 196] on link "Bump Fans" at bounding box center [35, 197] width 30 height 7
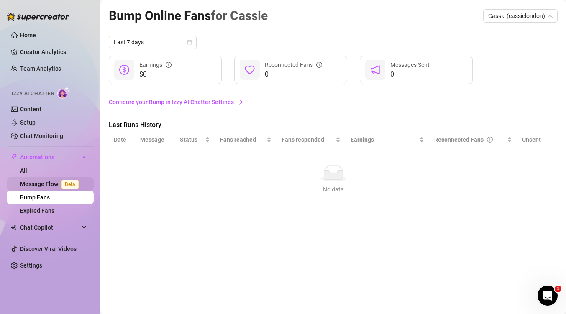
click at [50, 182] on link "Message Flow Beta" at bounding box center [51, 184] width 62 height 7
